Goal: Transaction & Acquisition: Purchase product/service

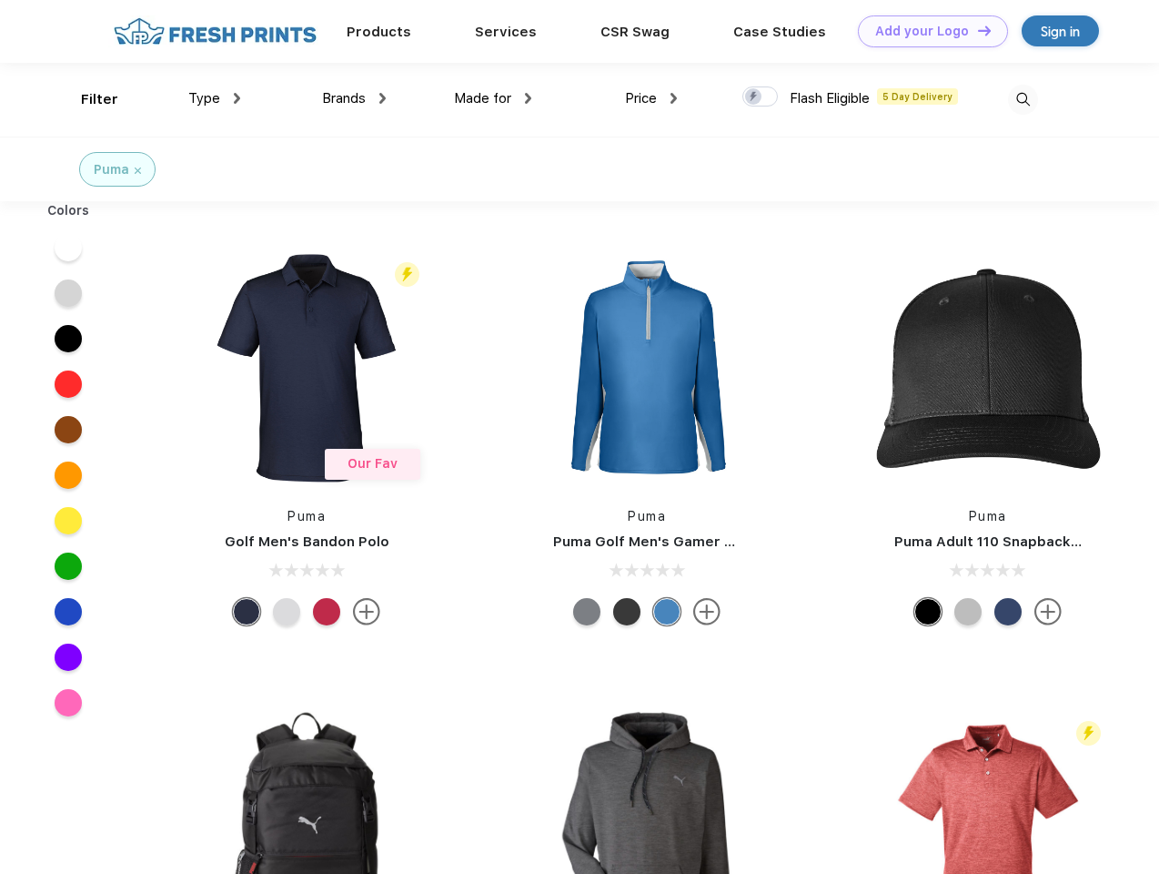
scroll to position [1, 0]
click at [926, 31] on link "Add your Logo Design Tool" at bounding box center [933, 31] width 150 height 32
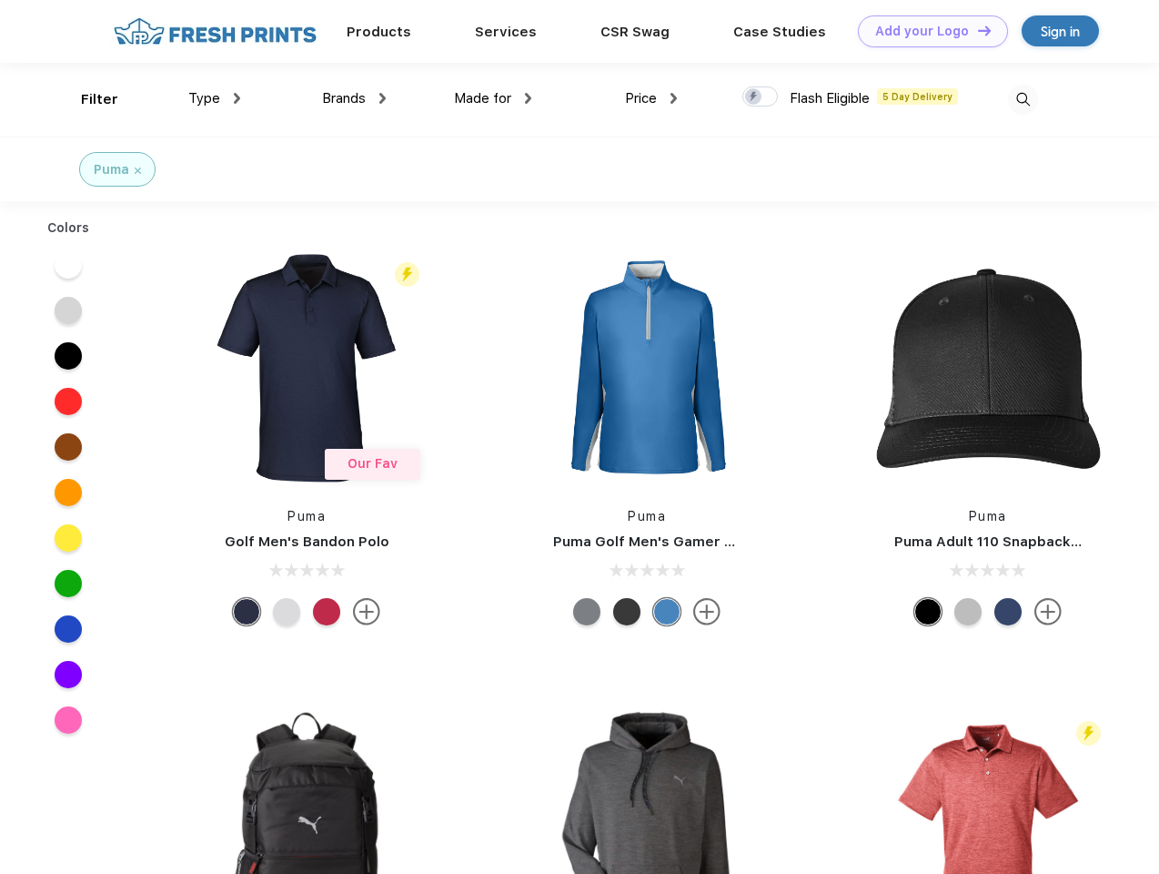
click at [0, 0] on div "Design Tool" at bounding box center [0, 0] width 0 height 0
click at [976, 30] on link "Add your Logo Design Tool" at bounding box center [933, 31] width 150 height 32
click at [87, 99] on div "Filter" at bounding box center [99, 99] width 37 height 21
click at [215, 98] on span "Type" at bounding box center [204, 98] width 32 height 16
click at [354, 98] on span "Brands" at bounding box center [344, 98] width 44 height 16
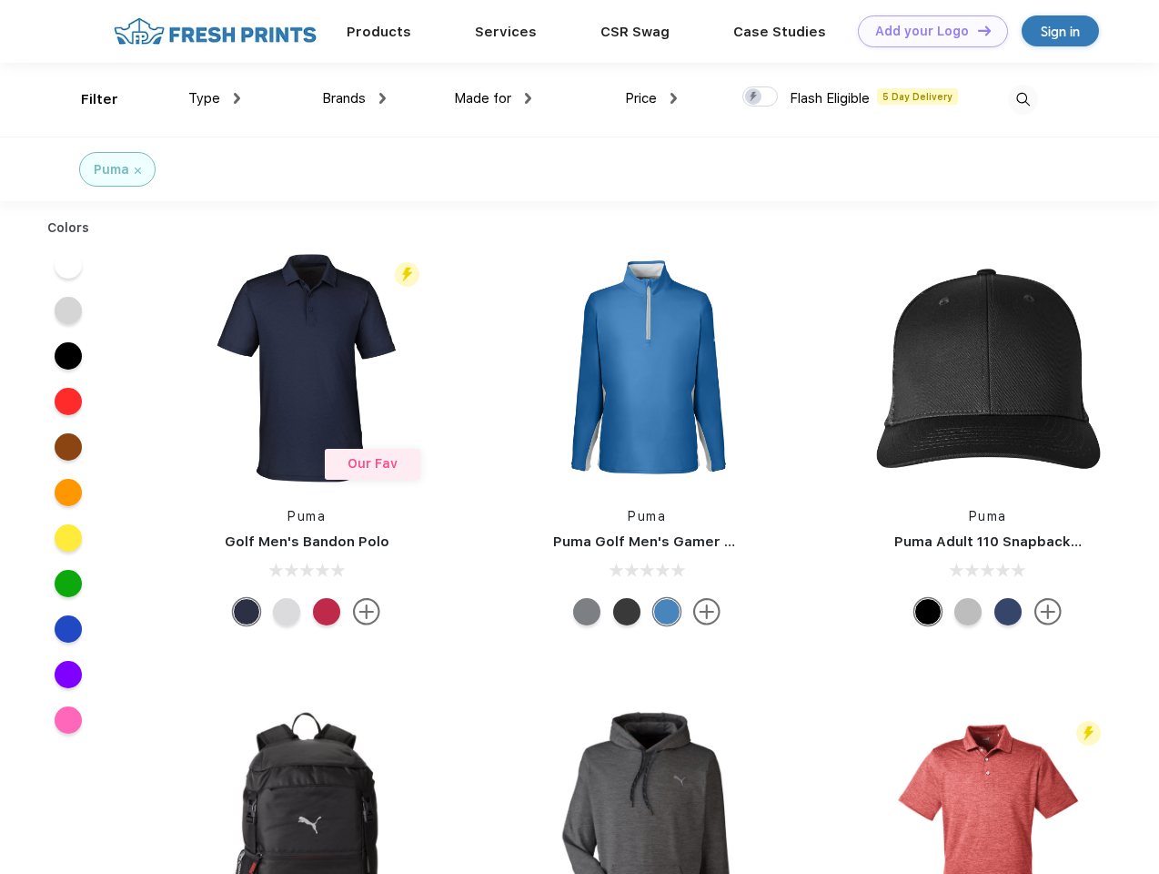
click at [493, 98] on span "Made for" at bounding box center [482, 98] width 57 height 16
click at [651, 98] on span "Price" at bounding box center [641, 98] width 32 height 16
click at [761, 97] on div at bounding box center [759, 96] width 35 height 20
click at [754, 97] on input "checkbox" at bounding box center [748, 92] width 12 height 12
click at [1023, 99] on img at bounding box center [1023, 100] width 30 height 30
